Goal: Transaction & Acquisition: Purchase product/service

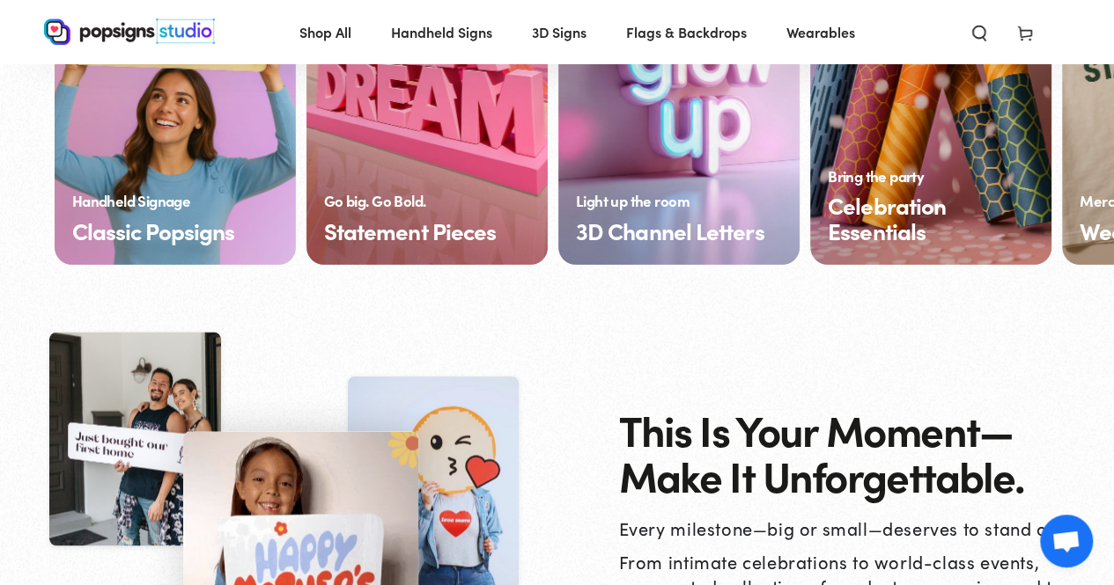
scroll to position [1585, 0]
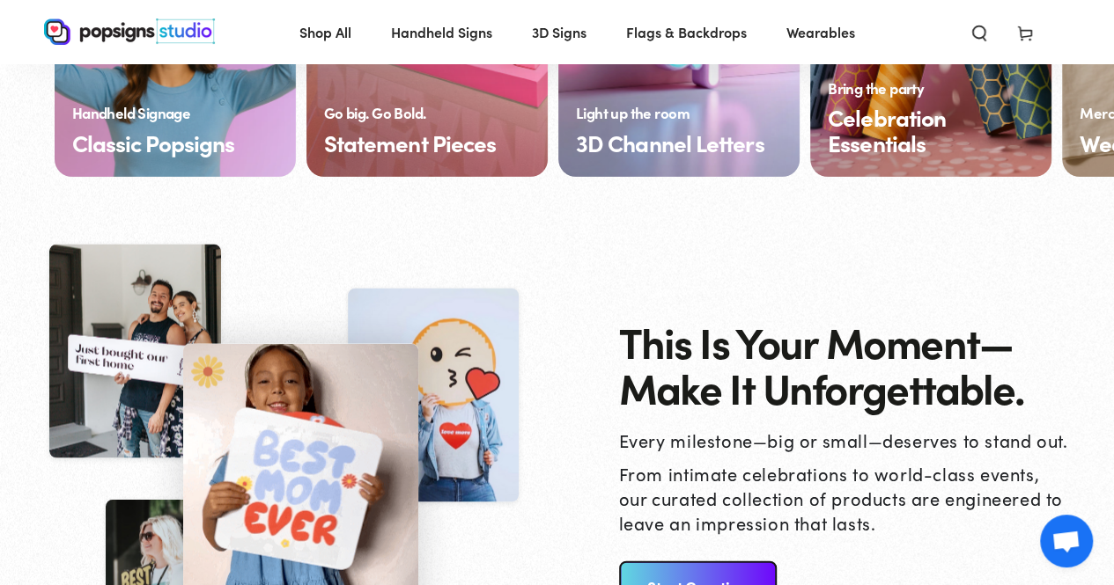
drag, startPoint x: 584, startPoint y: 257, endPoint x: 546, endPoint y: 263, distance: 38.4
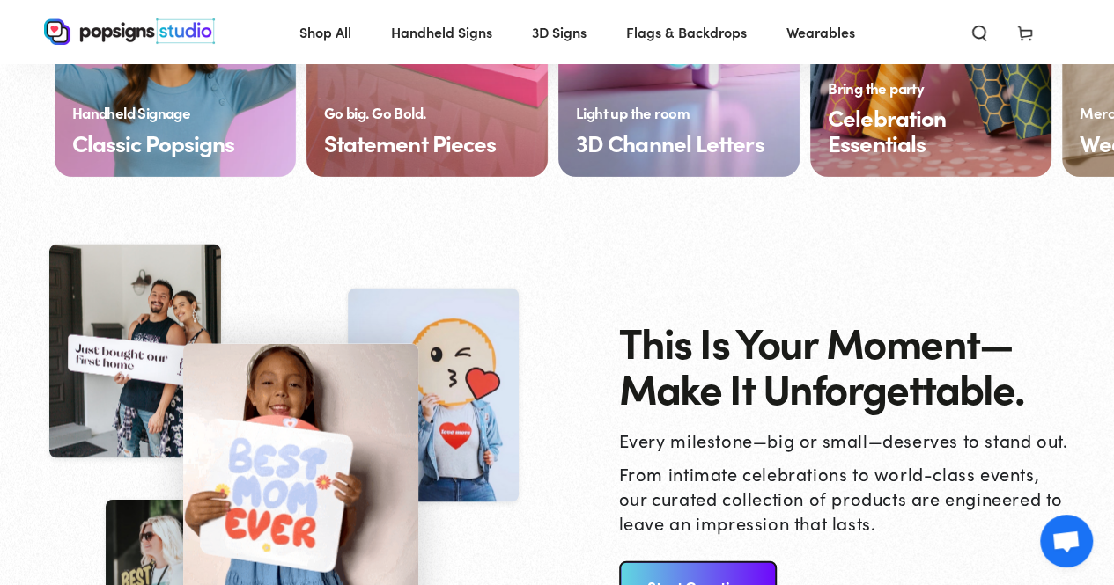
click at [546, 263] on div at bounding box center [300, 463] width 513 height 447
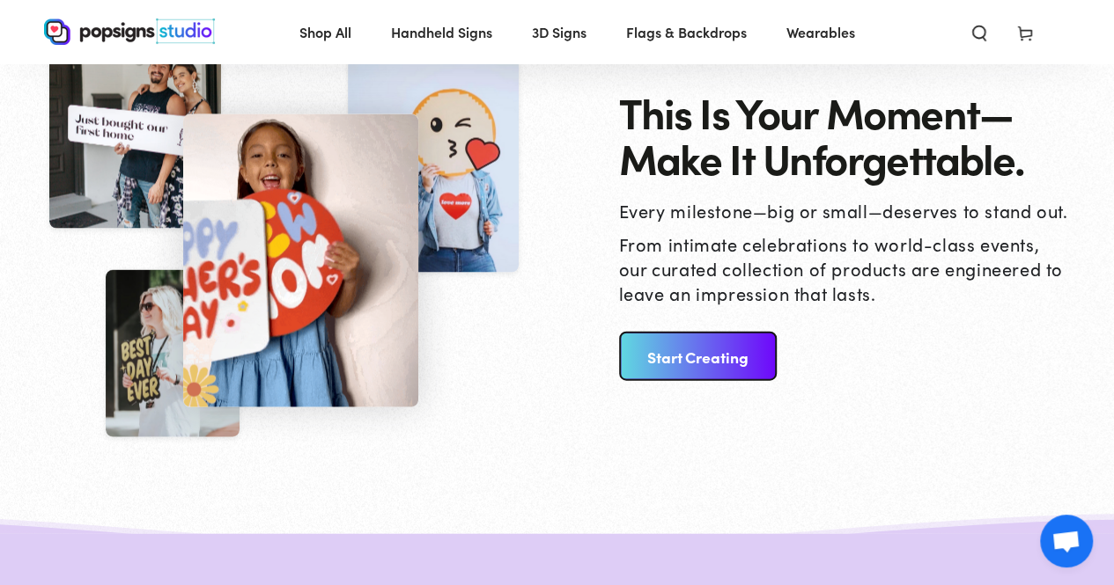
scroll to position [1761, 0]
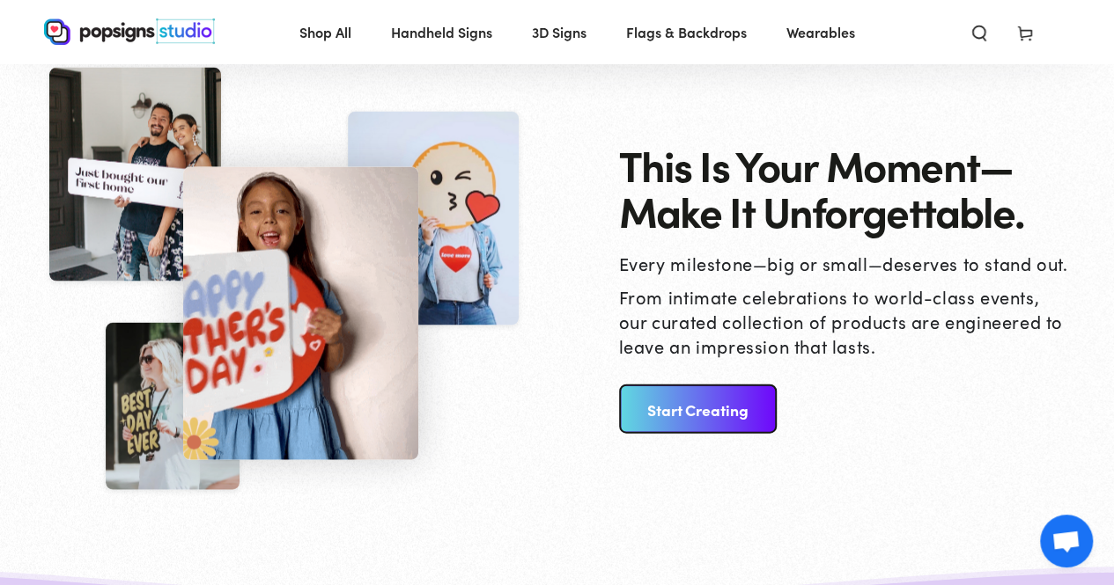
click at [680, 400] on link "Start Creating" at bounding box center [698, 409] width 158 height 49
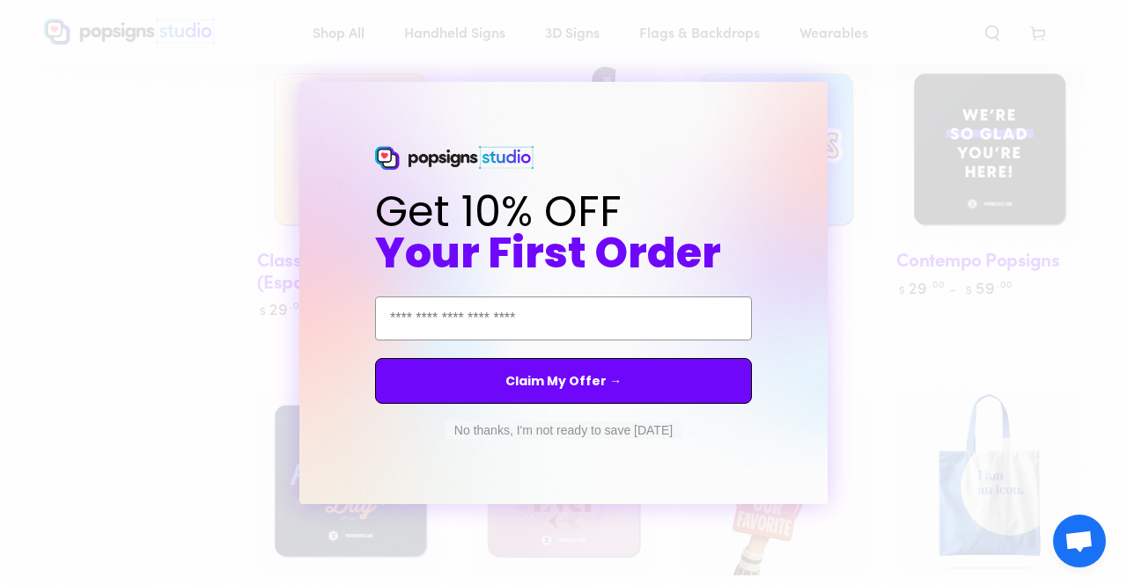
scroll to position [1238, 0]
click at [644, 434] on button "No thanks, I'm not ready to save today" at bounding box center [563, 431] width 236 height 18
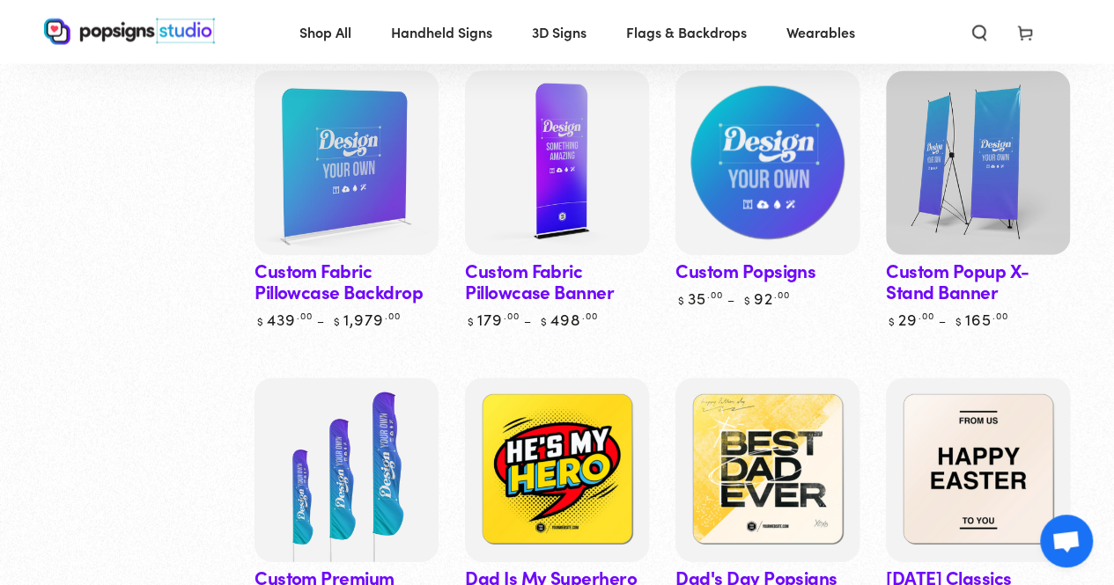
scroll to position [1849, 0]
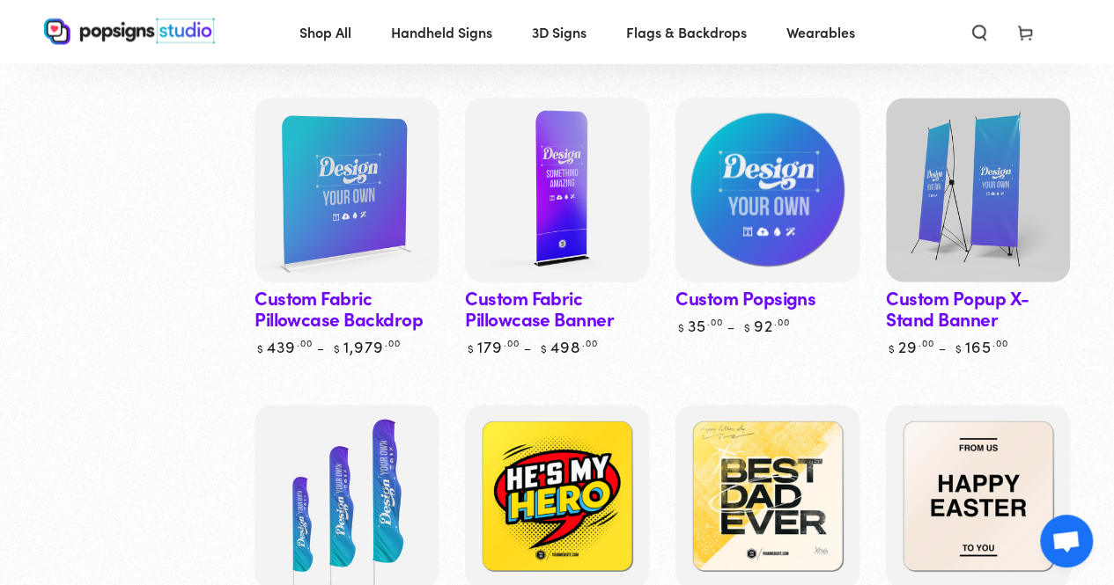
click at [727, 213] on img at bounding box center [767, 189] width 189 height 189
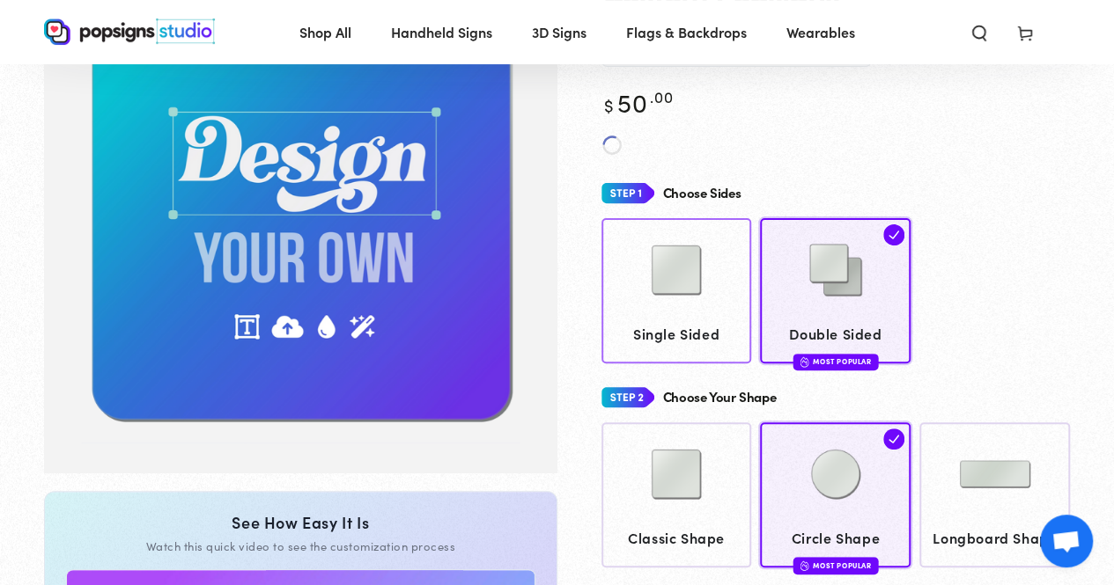
click at [681, 281] on img at bounding box center [676, 270] width 88 height 88
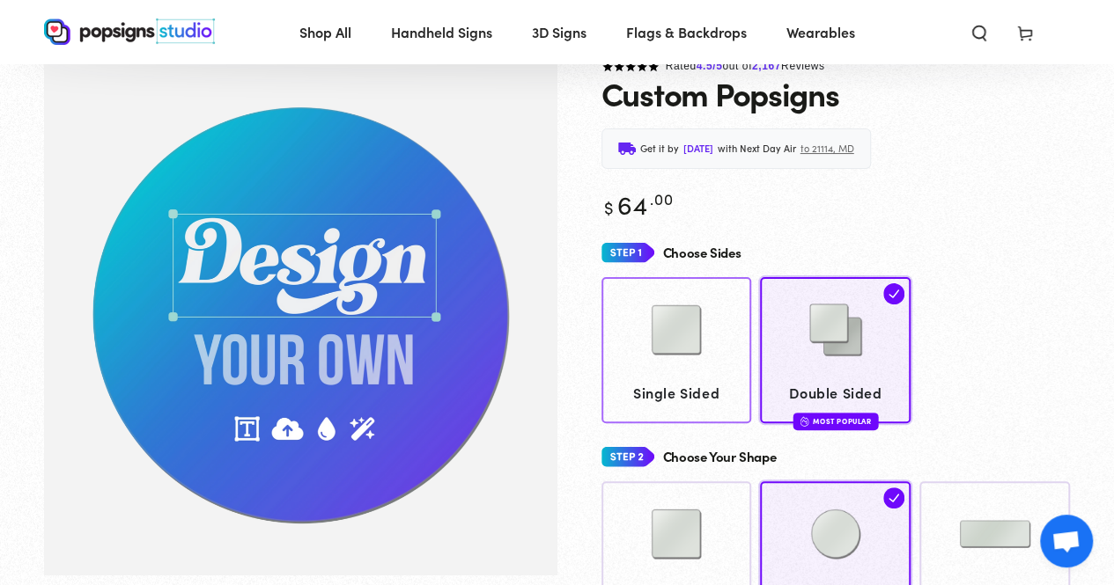
scroll to position [42, 0]
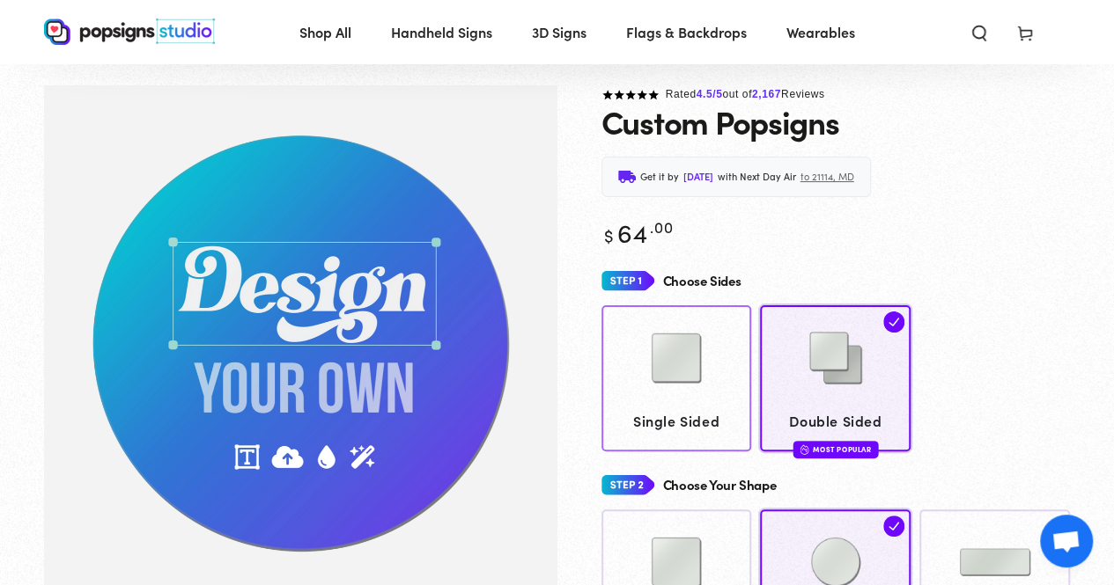
click at [695, 369] on img at bounding box center [676, 358] width 88 height 88
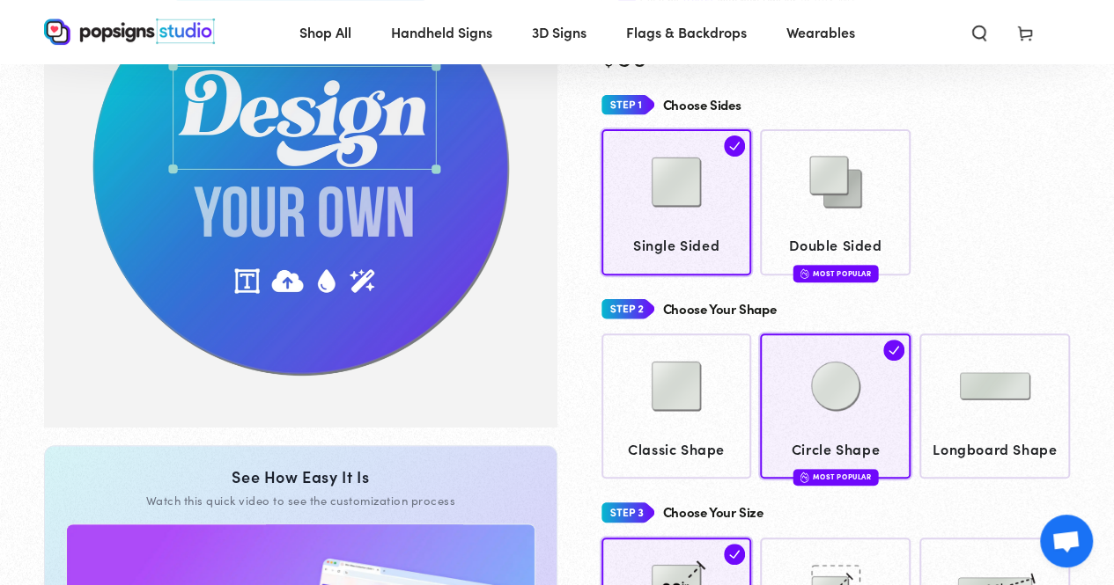
scroll to position [218, 0]
click at [676, 400] on img at bounding box center [676, 386] width 88 height 88
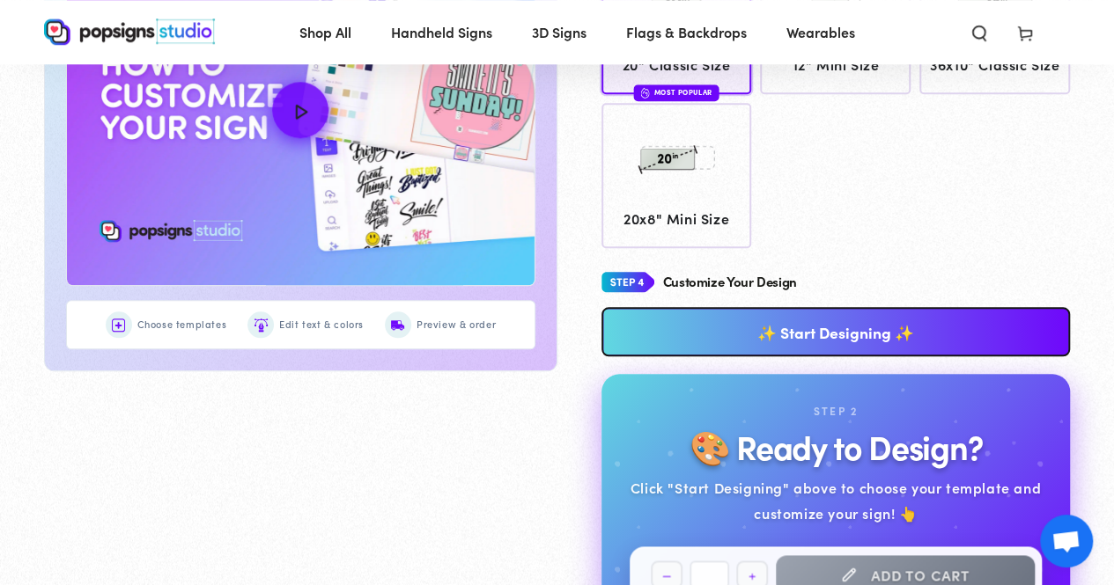
scroll to position [835, 0]
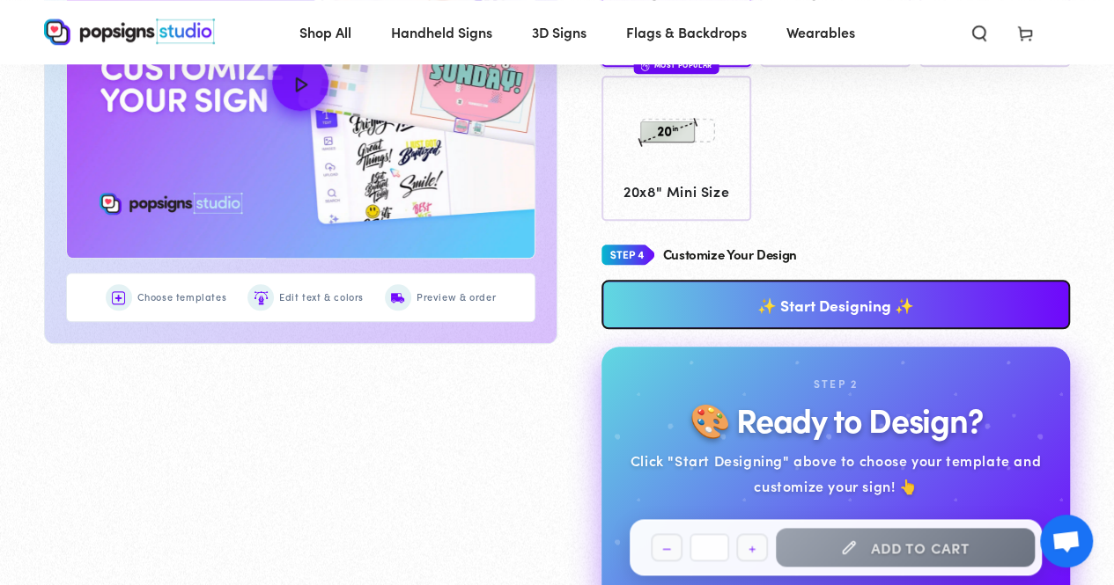
click at [647, 289] on link "✨ Start Designing ✨" at bounding box center [835, 304] width 469 height 49
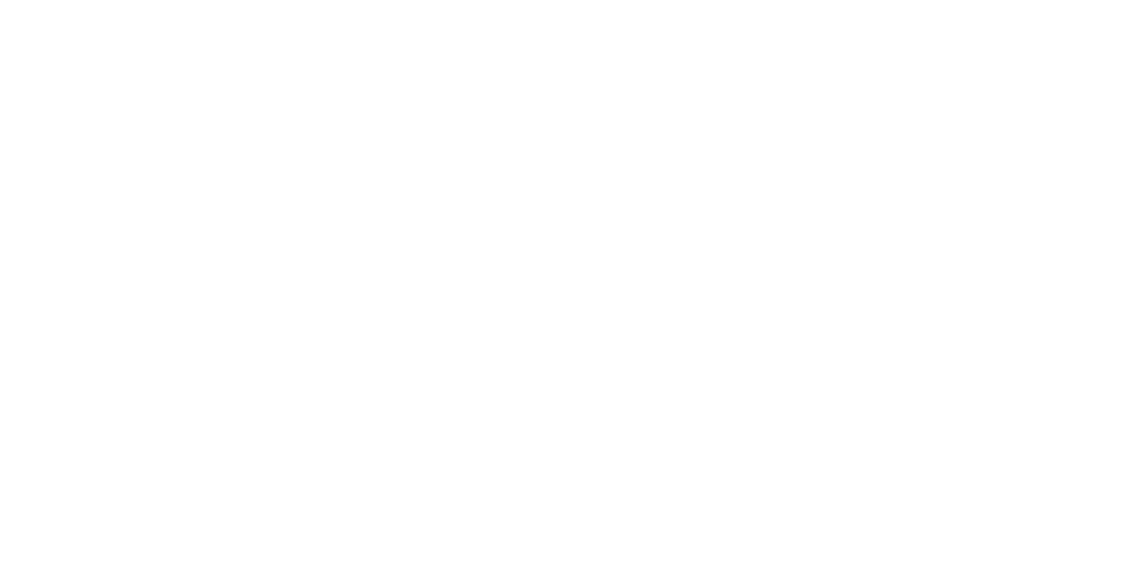
scroll to position [0, 0]
type textarea "An ancient tree with a door leading to a magical world"
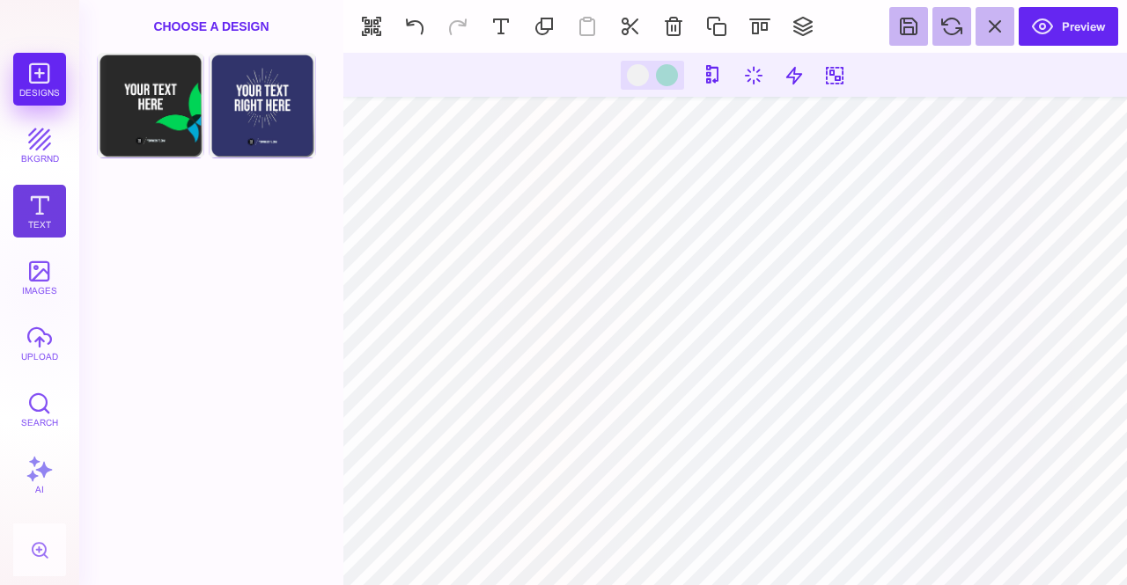
click at [13, 214] on button "Text" at bounding box center [39, 211] width 53 height 53
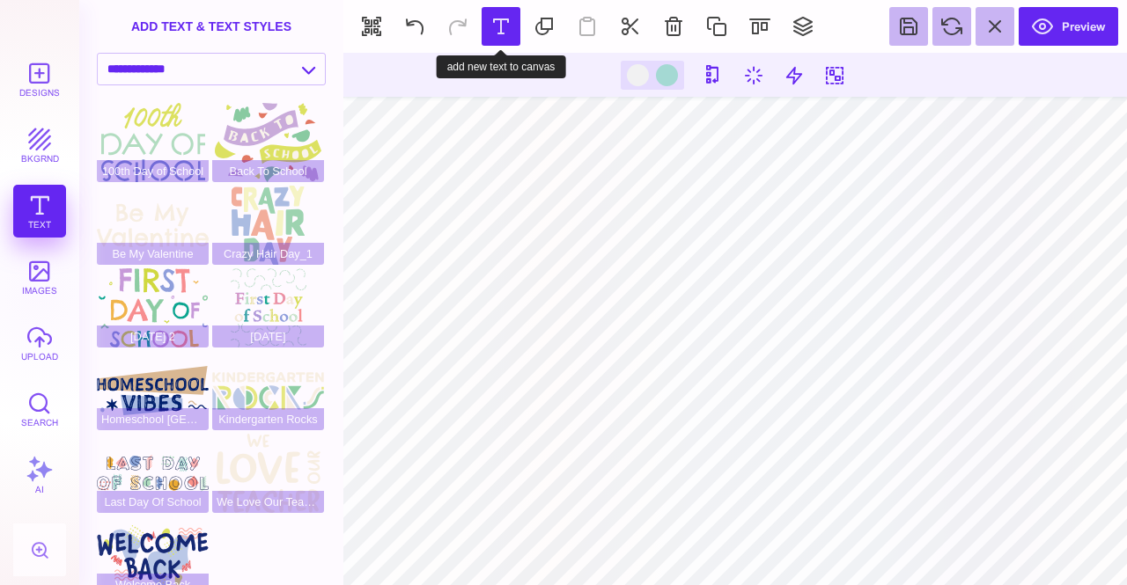
click at [499, 29] on button at bounding box center [501, 26] width 39 height 39
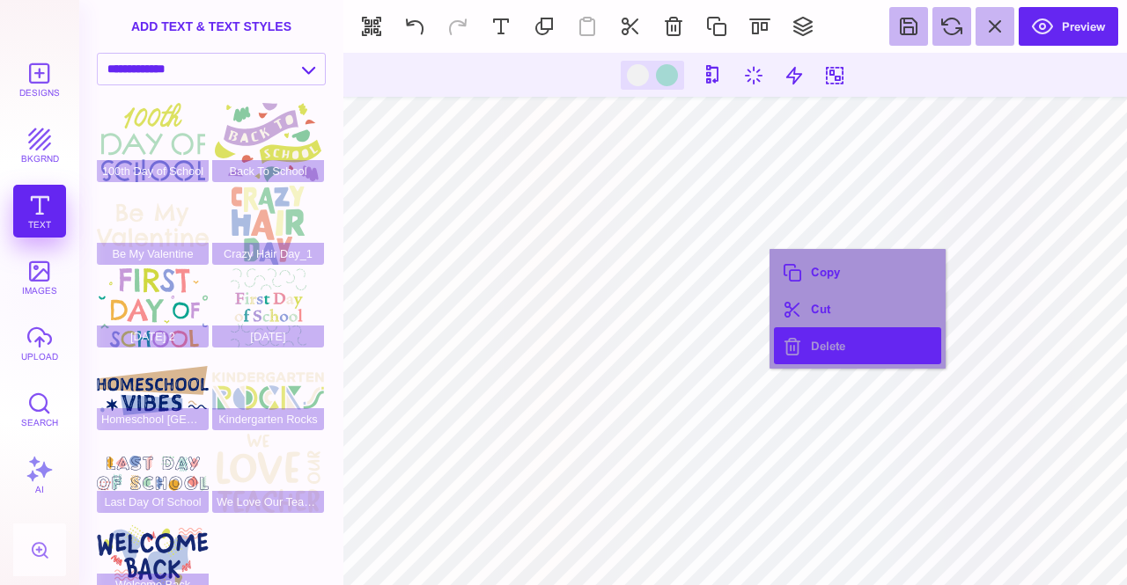
click at [868, 352] on button "Delete" at bounding box center [857, 345] width 167 height 37
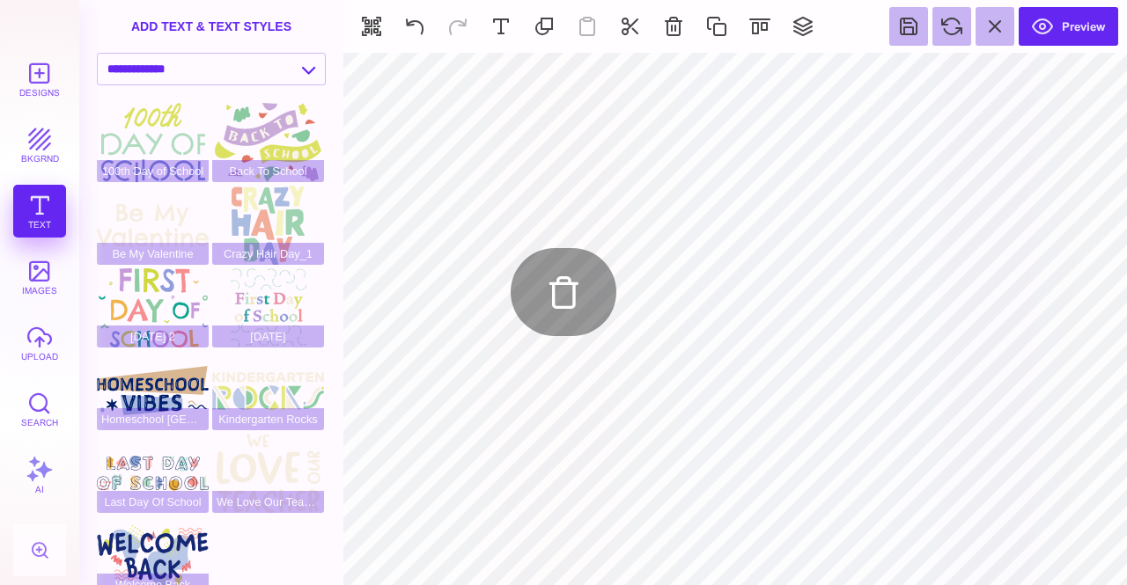
type input "#000000"
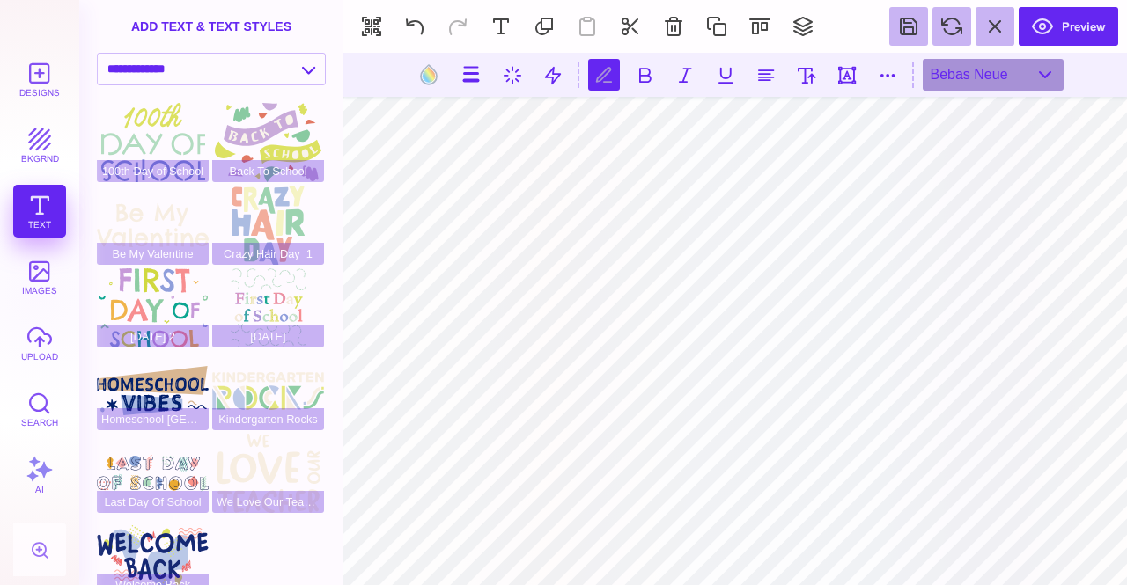
scroll to position [0, 7]
type textarea "**********"
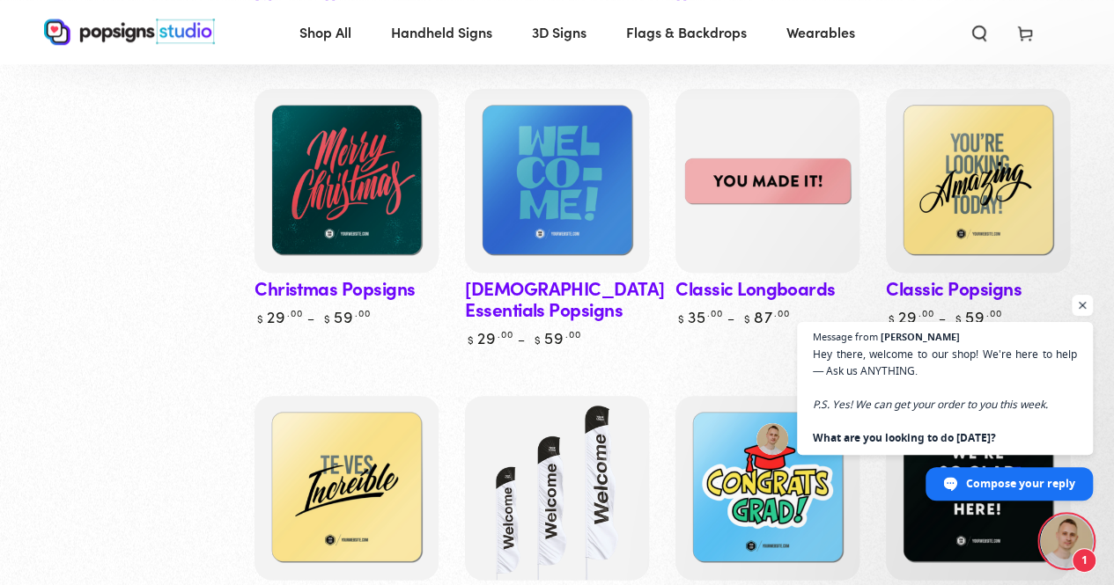
scroll to position [880, 0]
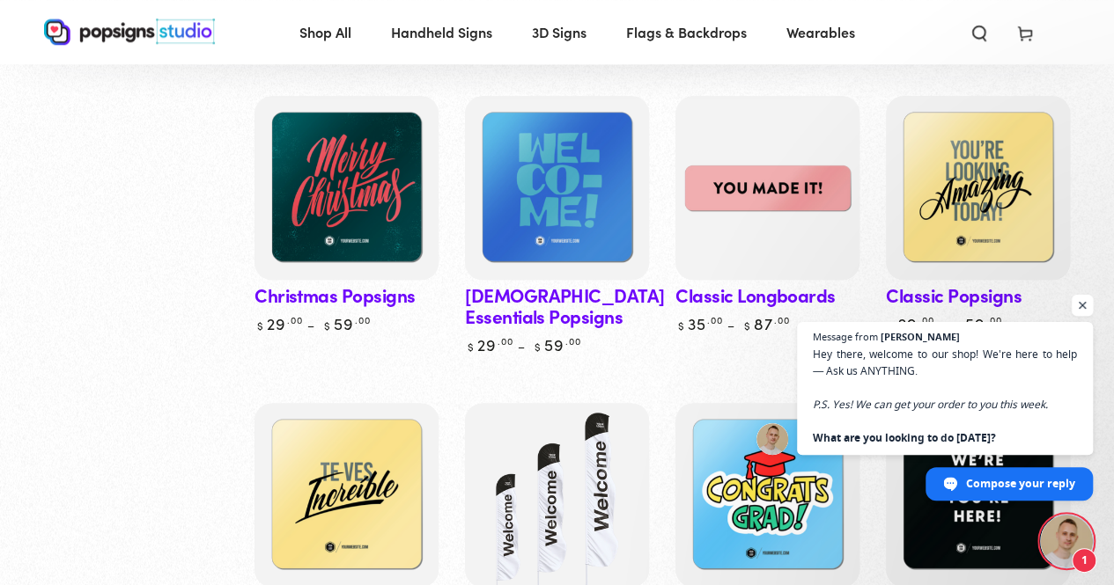
click at [1085, 303] on span "Open chat" at bounding box center [1082, 306] width 22 height 22
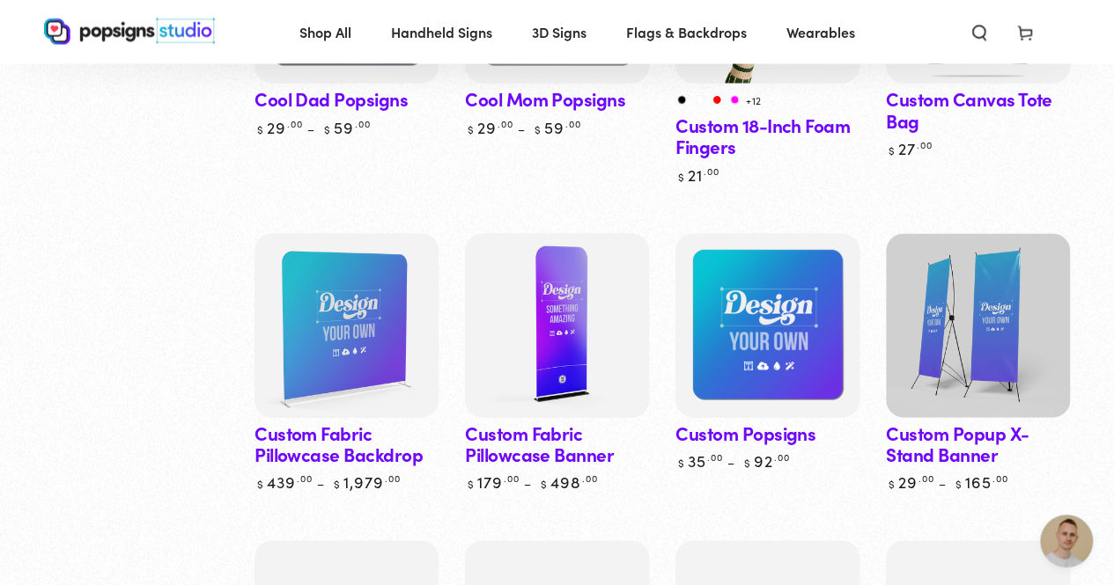
scroll to position [1761, 0]
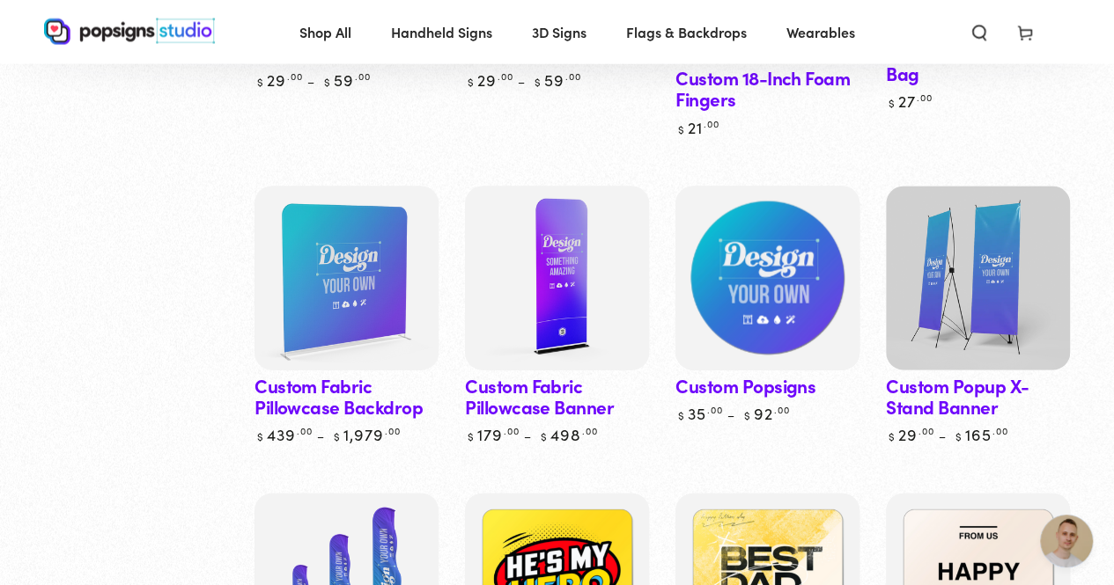
click at [769, 279] on img at bounding box center [767, 277] width 189 height 189
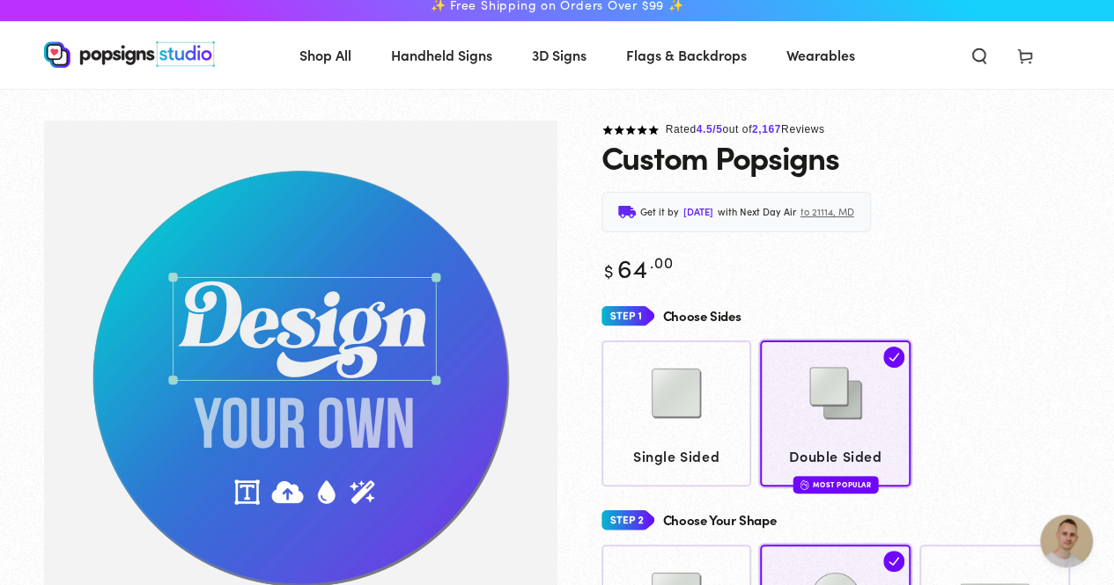
scroll to position [130, 0]
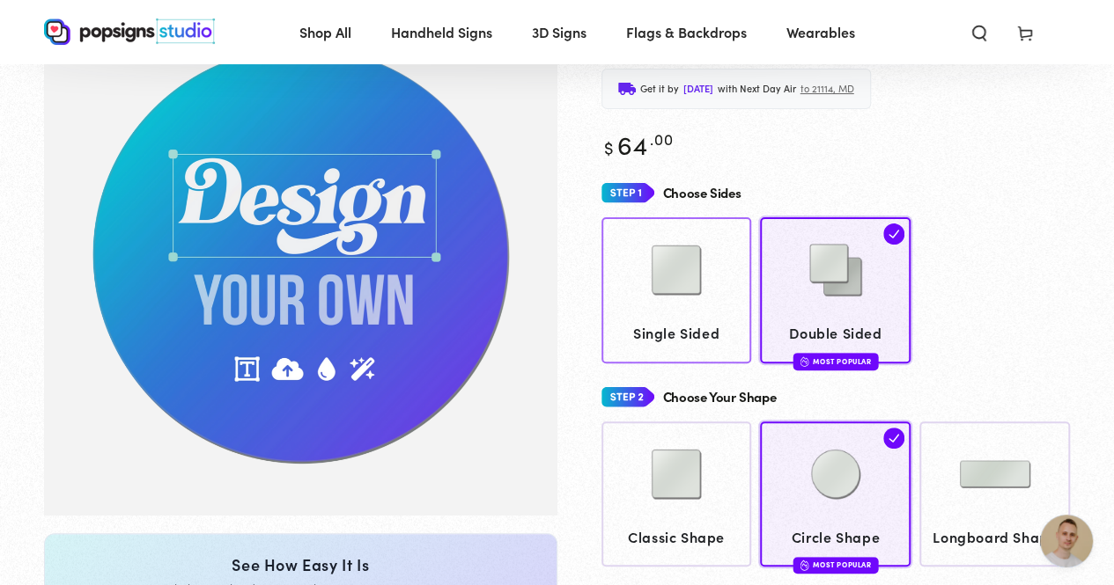
click at [688, 288] on img at bounding box center [676, 270] width 88 height 88
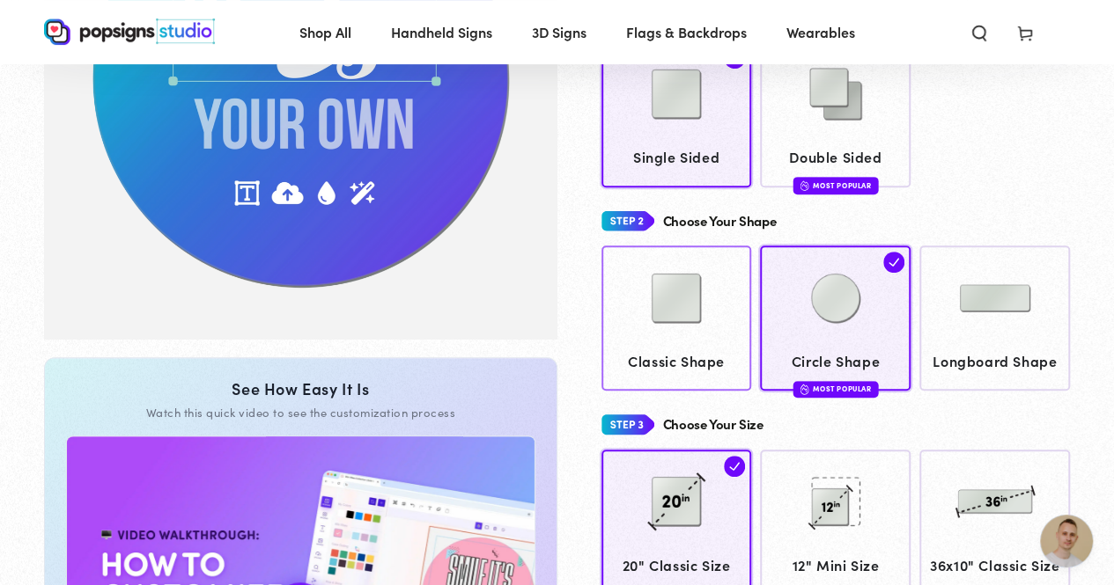
click at [674, 298] on img at bounding box center [676, 298] width 88 height 88
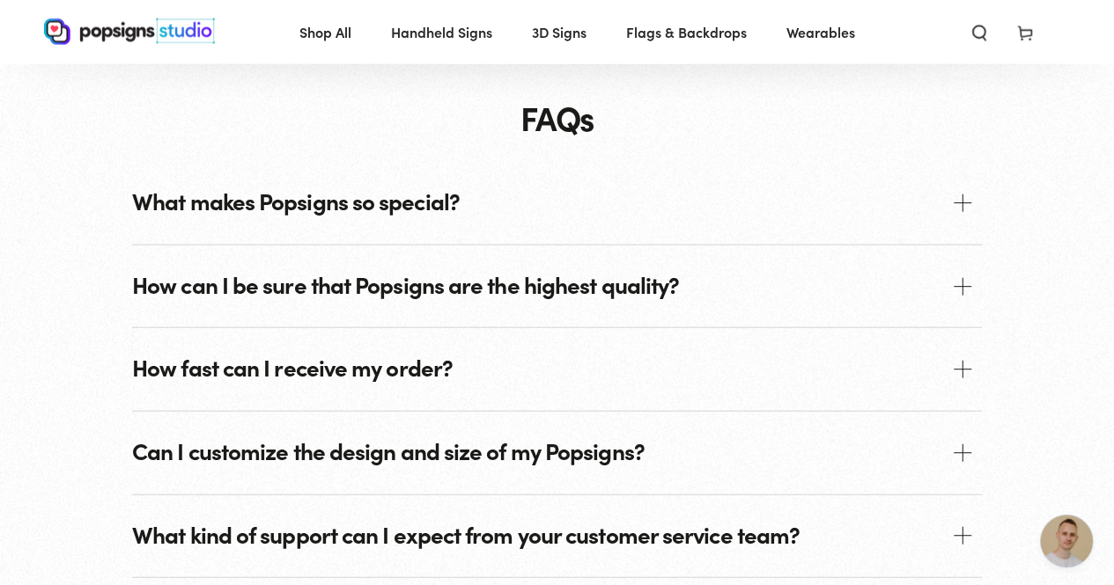
scroll to position [1975, 0]
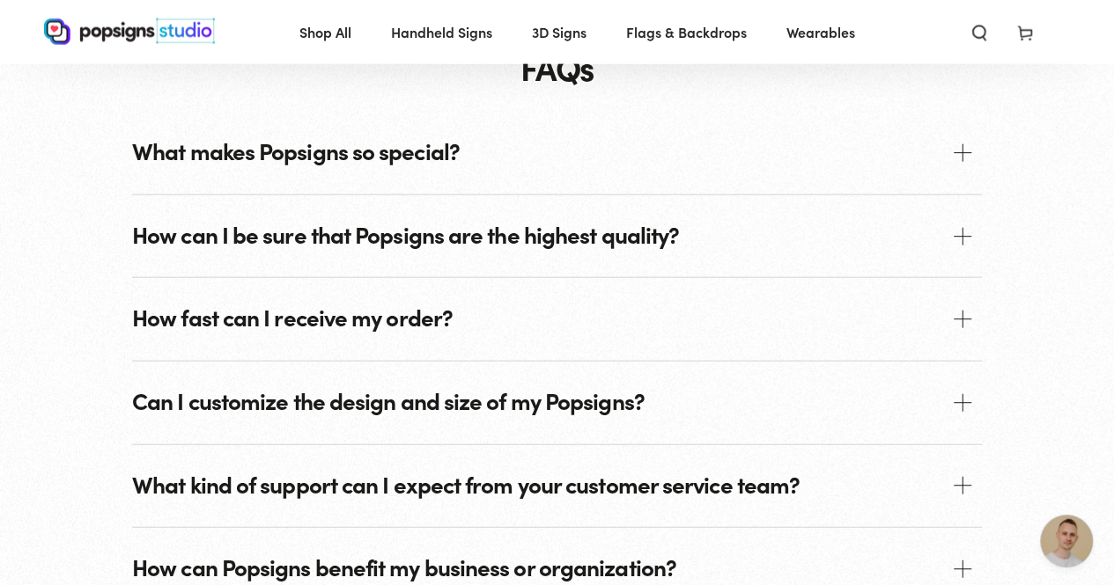
click at [456, 248] on span "How can I be sure that Popsigns are the highest quality?" at bounding box center [557, 236] width 850 height 83
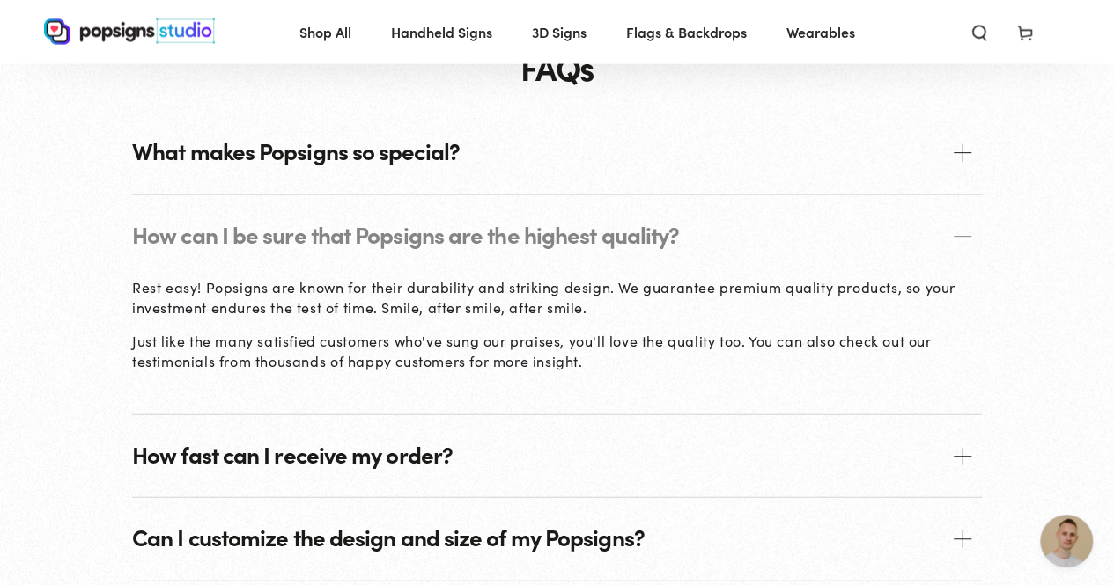
click at [456, 235] on p "How can I be sure that Popsigns are the highest quality?" at bounding box center [405, 235] width 547 height 26
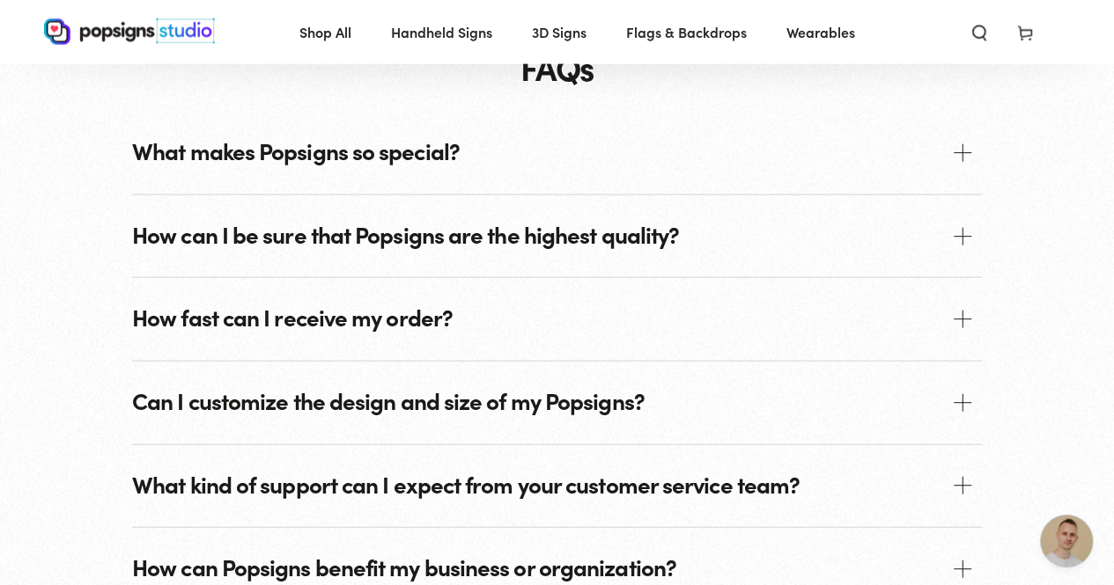
click at [452, 319] on span "How fast can I receive my order?" at bounding box center [557, 319] width 850 height 83
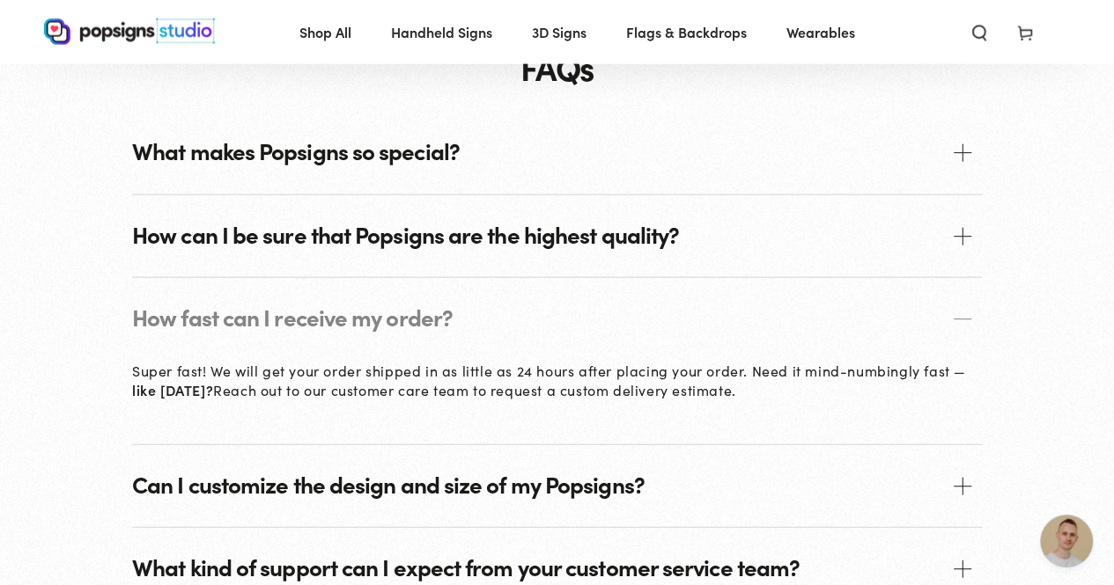
click at [452, 319] on span "How fast can I receive my order?" at bounding box center [557, 319] width 850 height 83
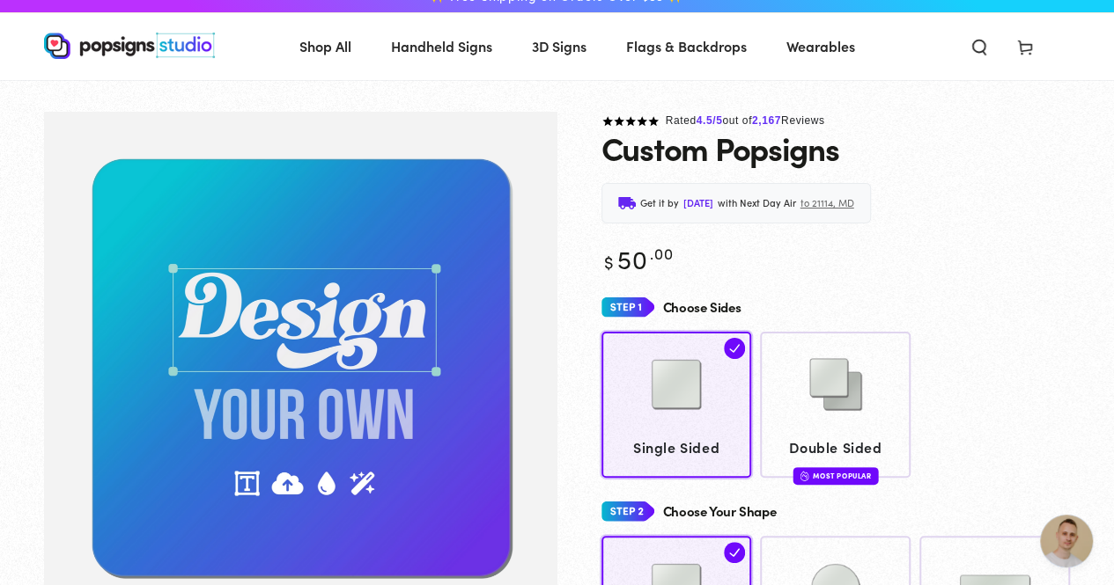
scroll to position [0, 0]
